Goal: Transaction & Acquisition: Book appointment/travel/reservation

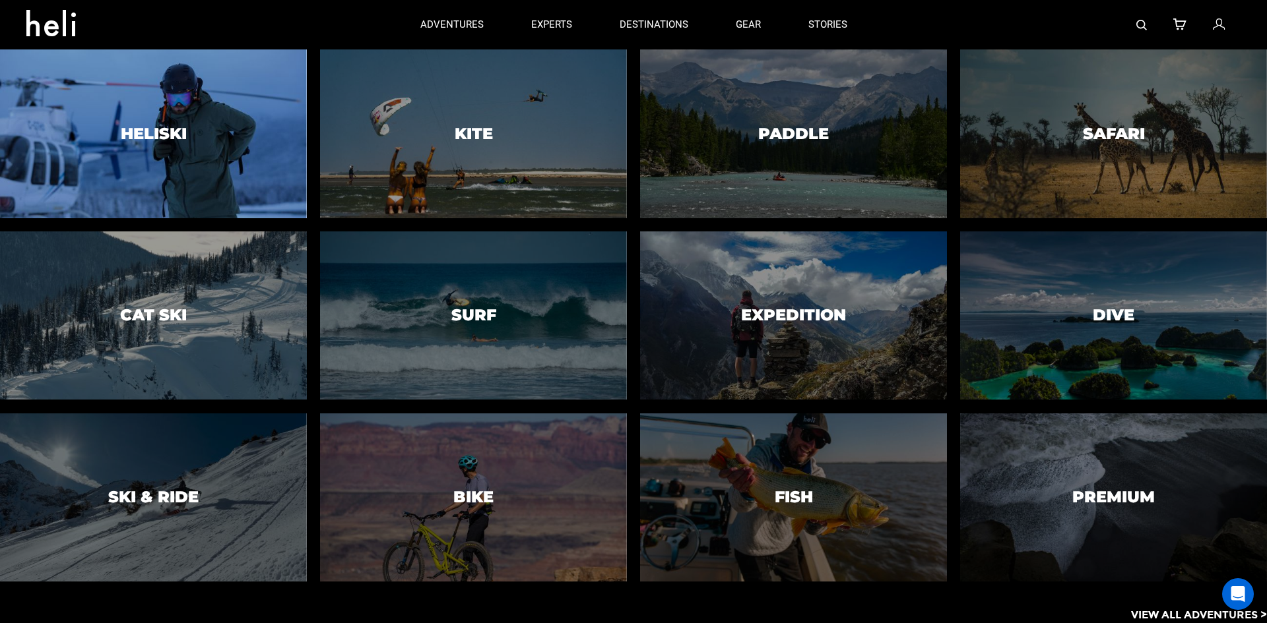
click at [171, 132] on h3 "Heliski" at bounding box center [154, 133] width 66 height 17
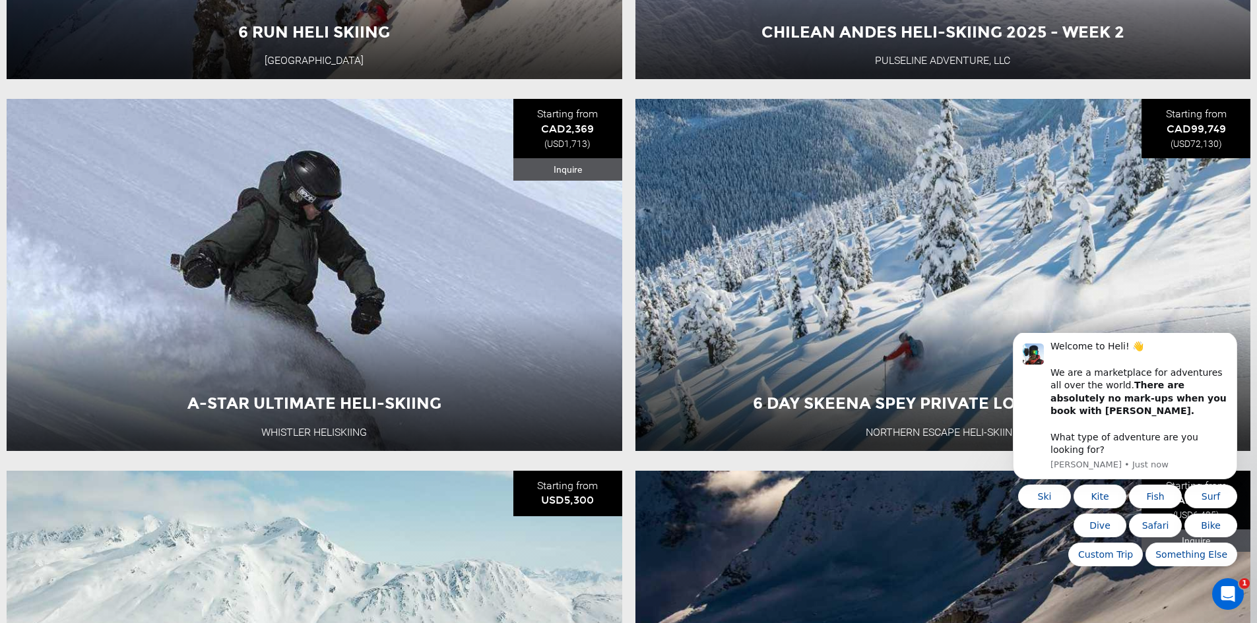
scroll to position [924, 0]
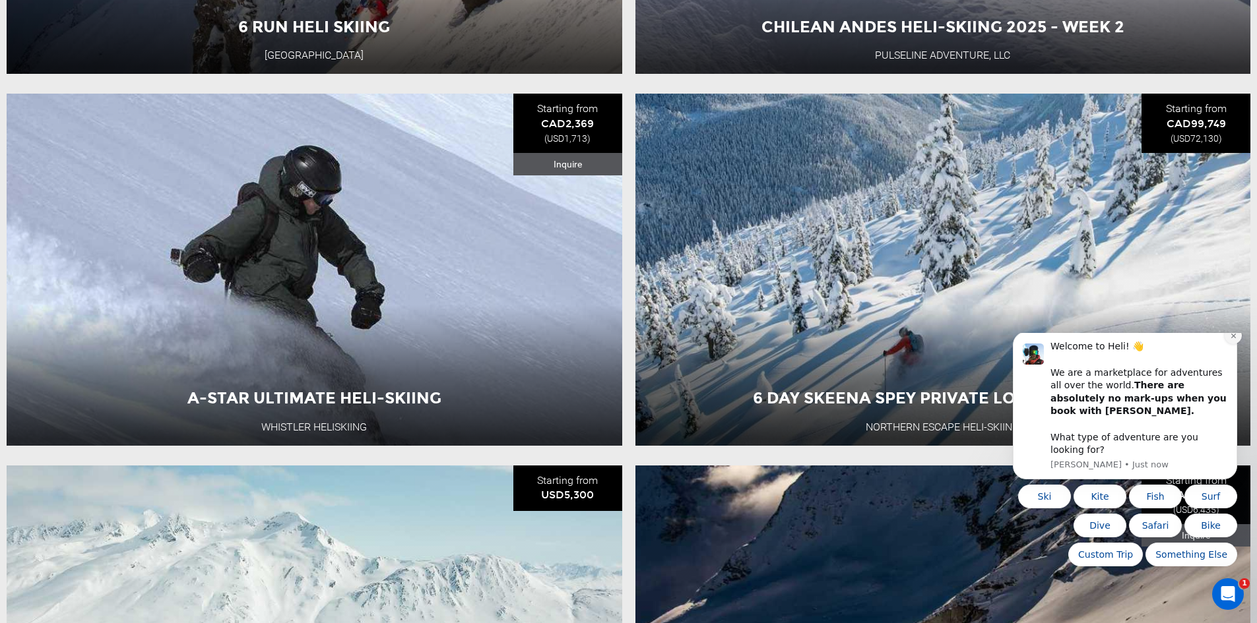
click at [1231, 340] on icon "Dismiss notification" at bounding box center [1233, 335] width 7 height 7
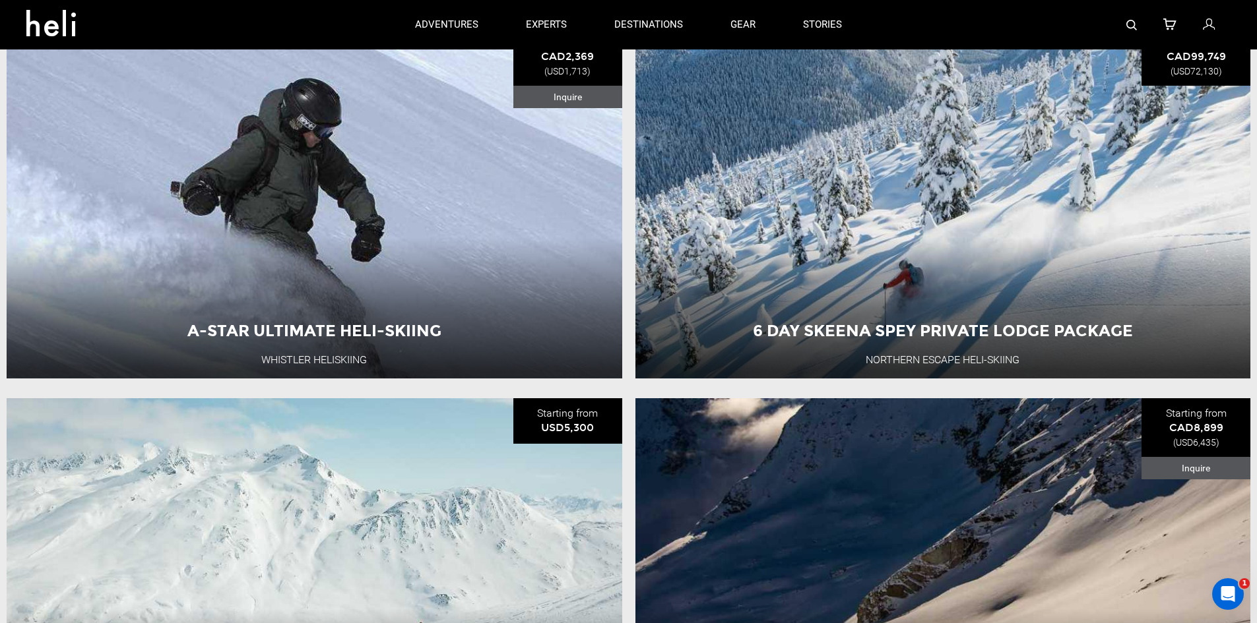
scroll to position [858, 0]
